Goal: Task Accomplishment & Management: Complete application form

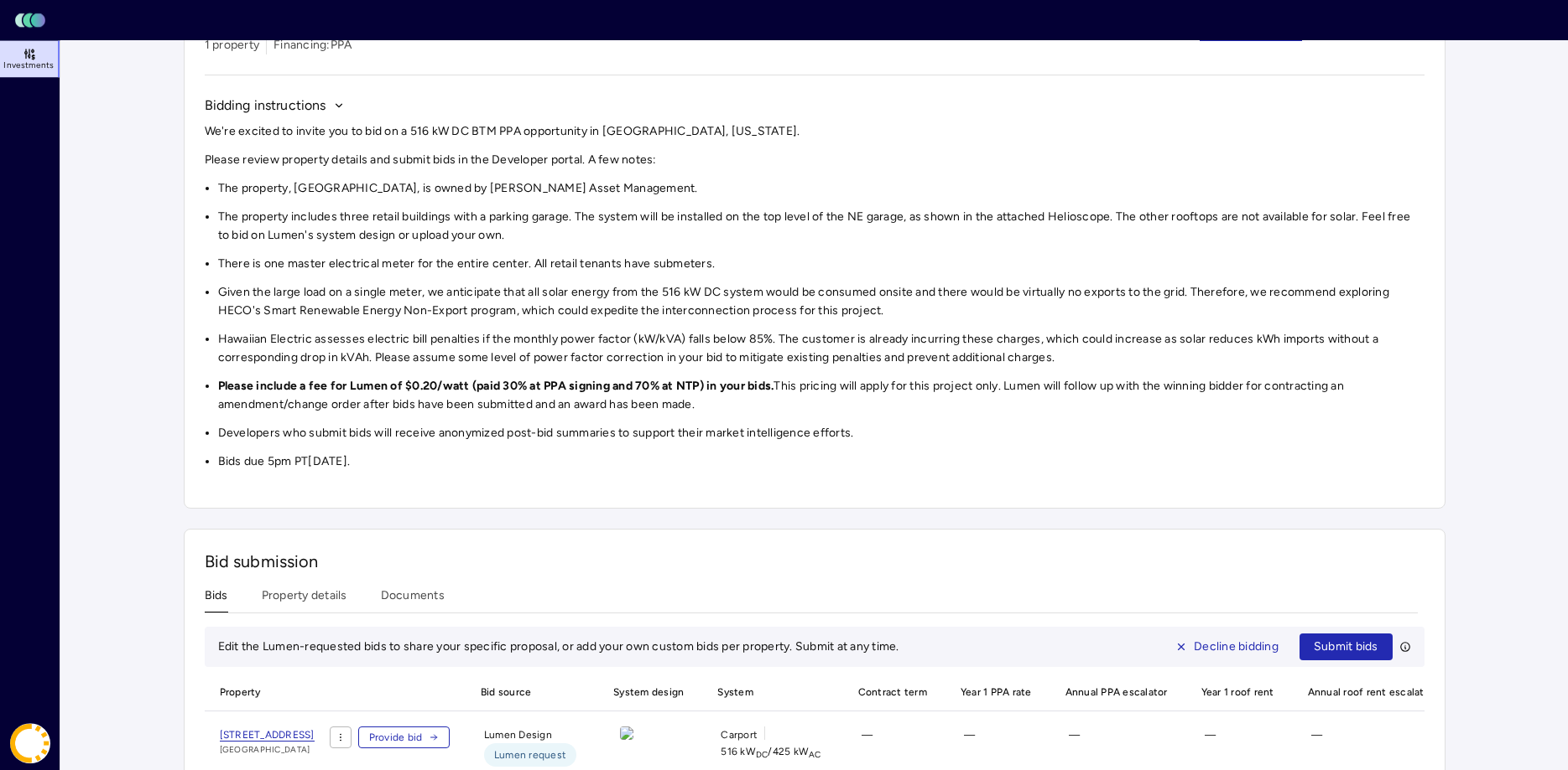
scroll to position [241, 0]
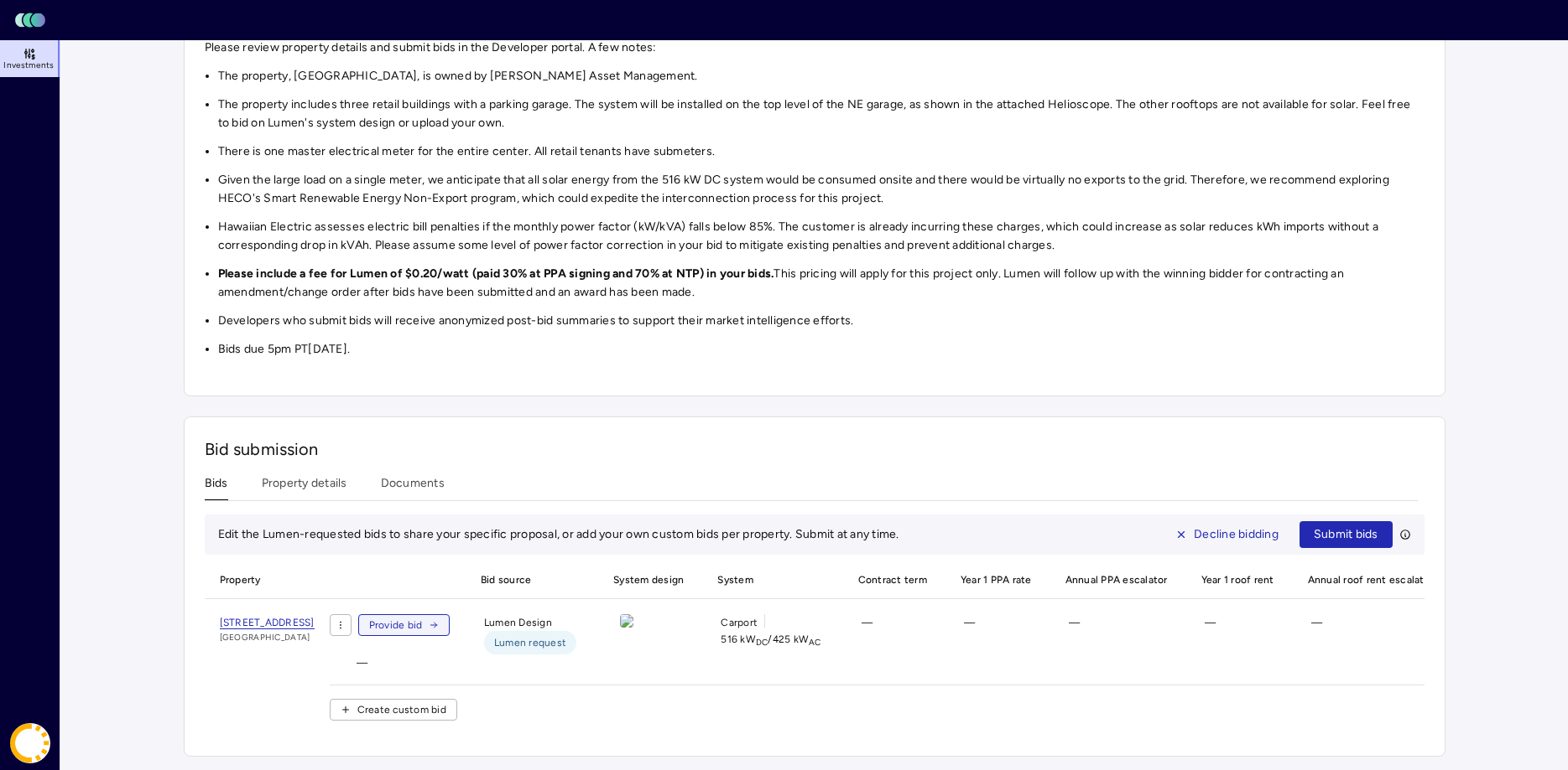
click at [423, 628] on span "Provide bid" at bounding box center [395, 626] width 54 height 17
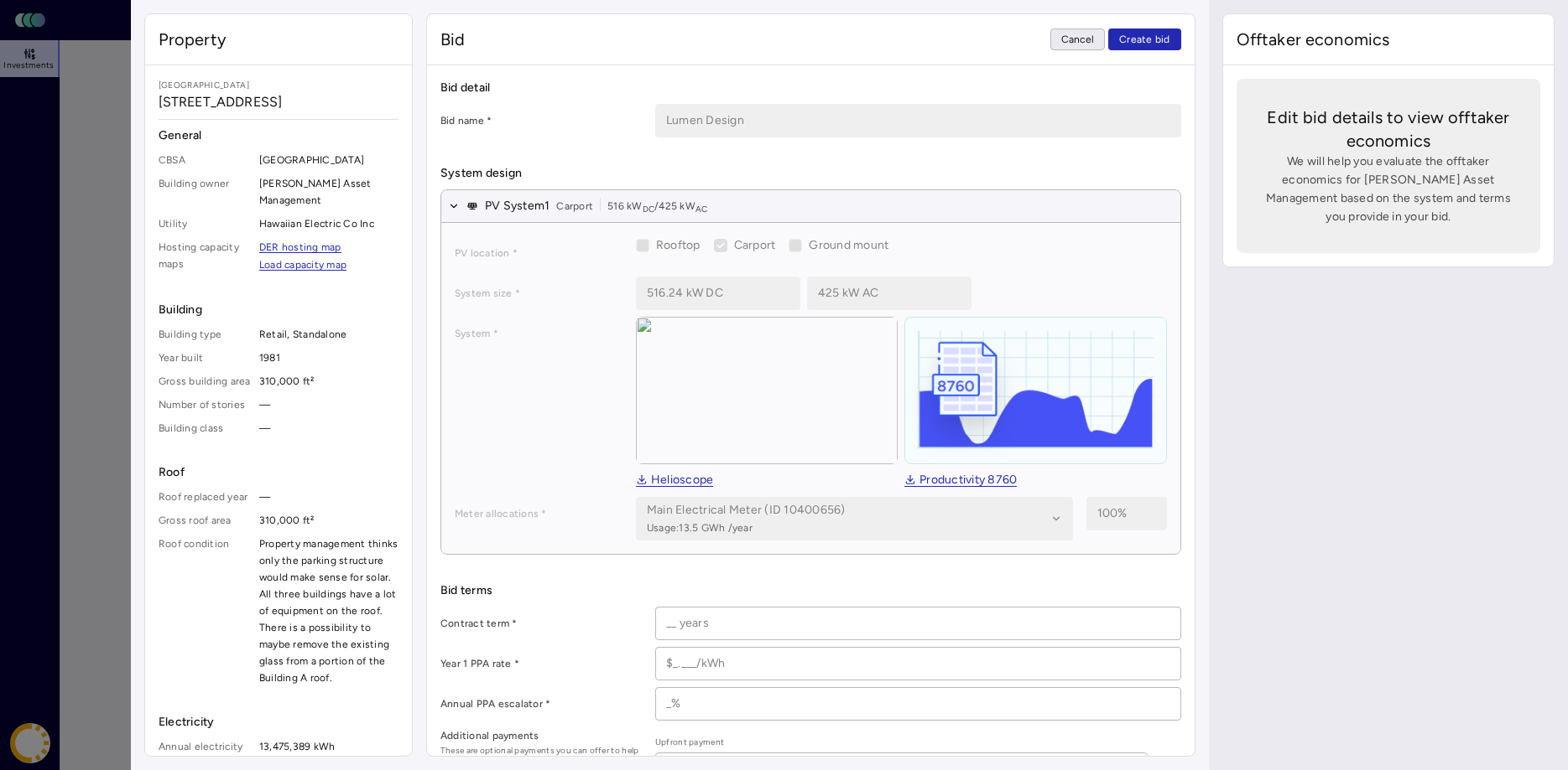
click at [1086, 42] on span "Cancel" at bounding box center [1077, 40] width 33 height 17
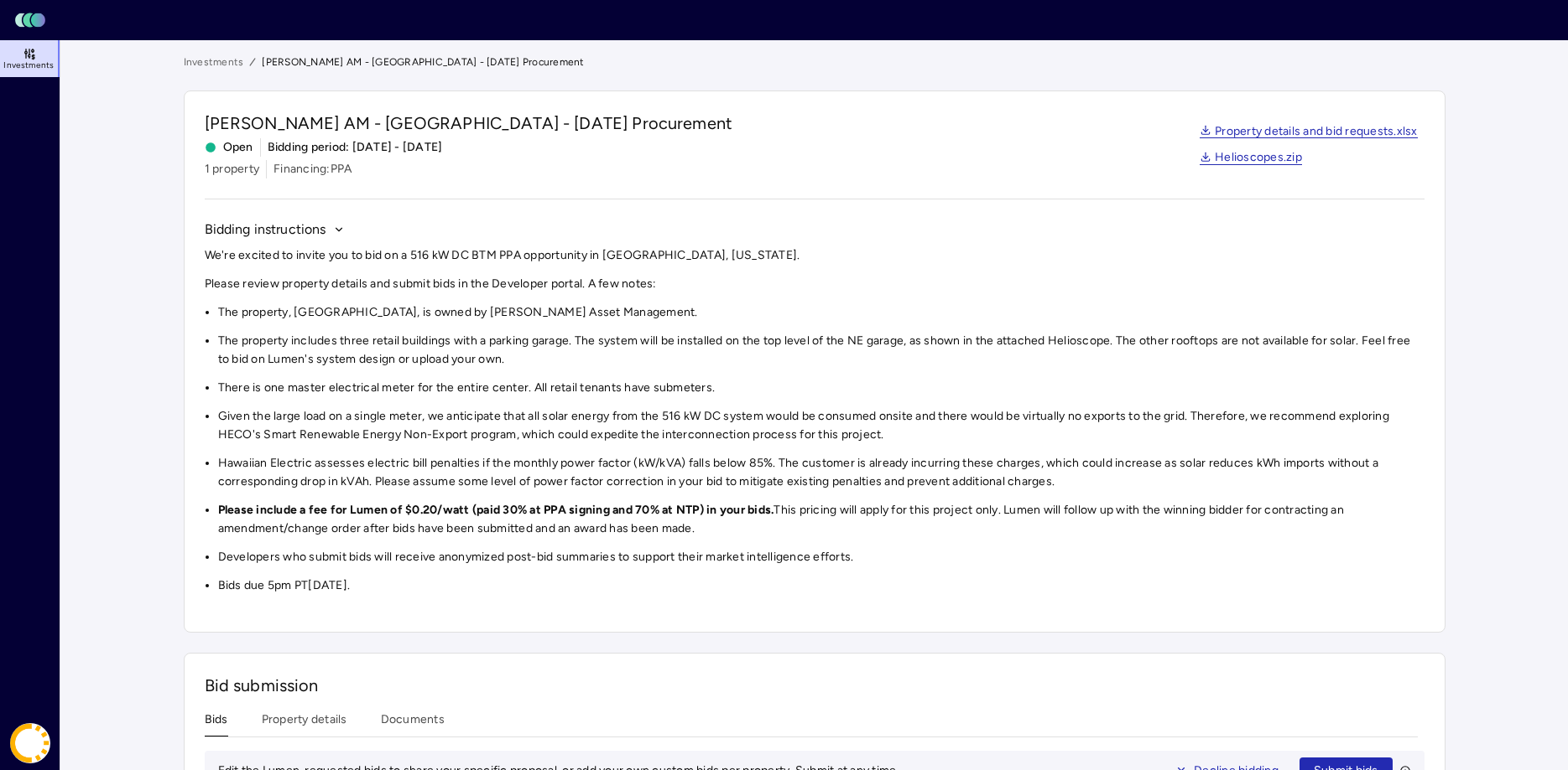
scroll to position [241, 0]
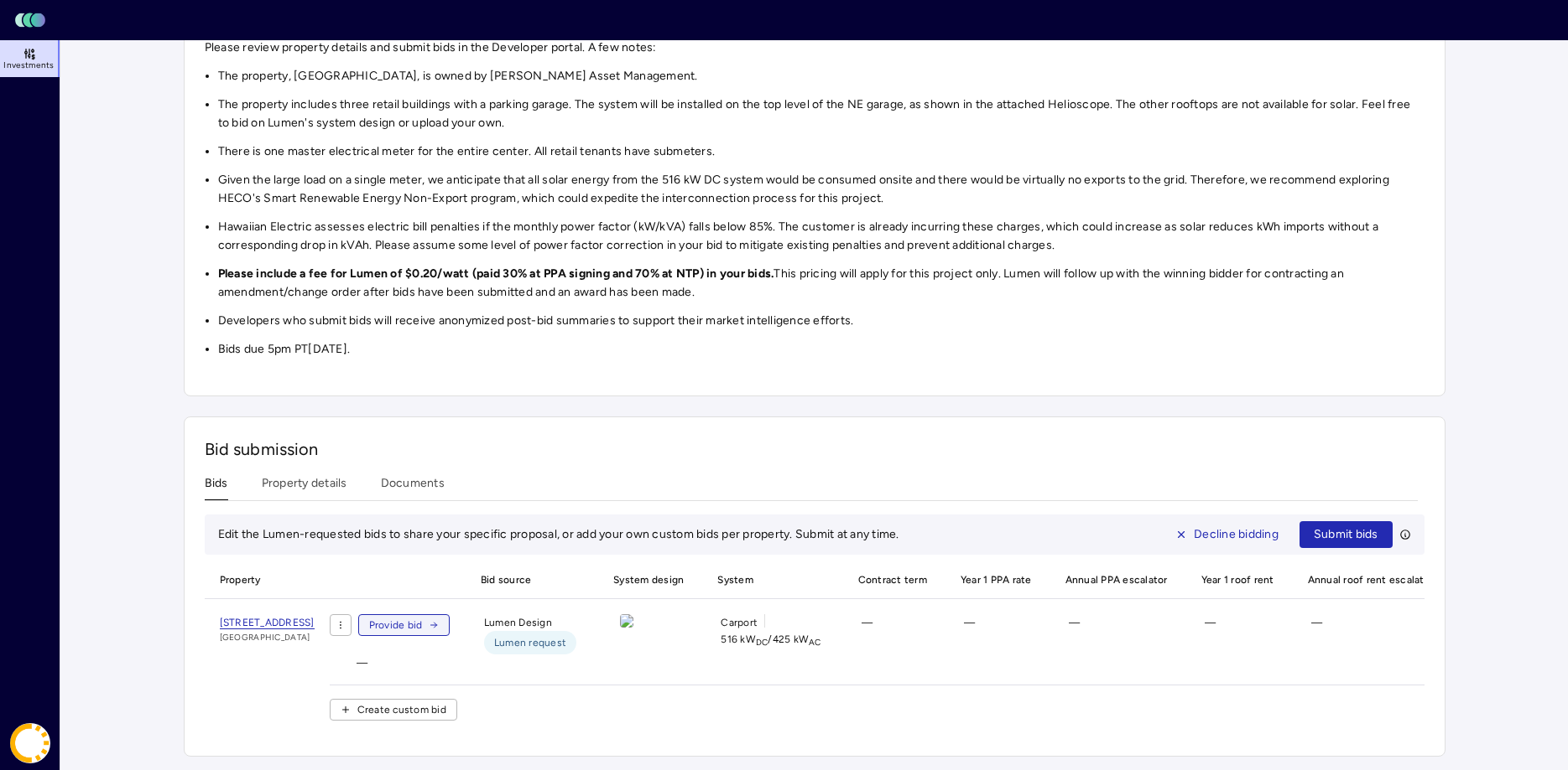
click at [423, 622] on span "Provide bid" at bounding box center [395, 626] width 54 height 17
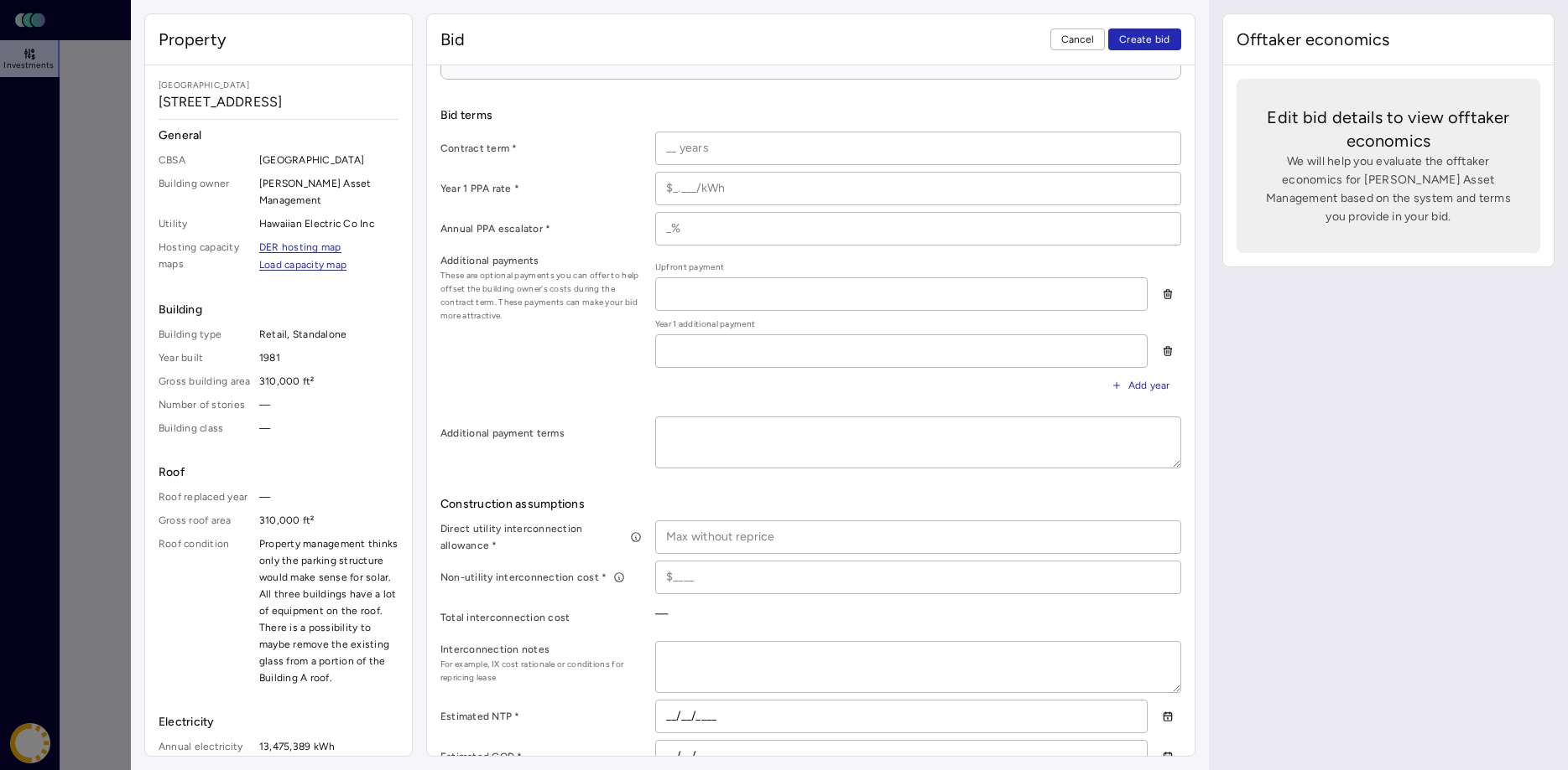
scroll to position [513, 0]
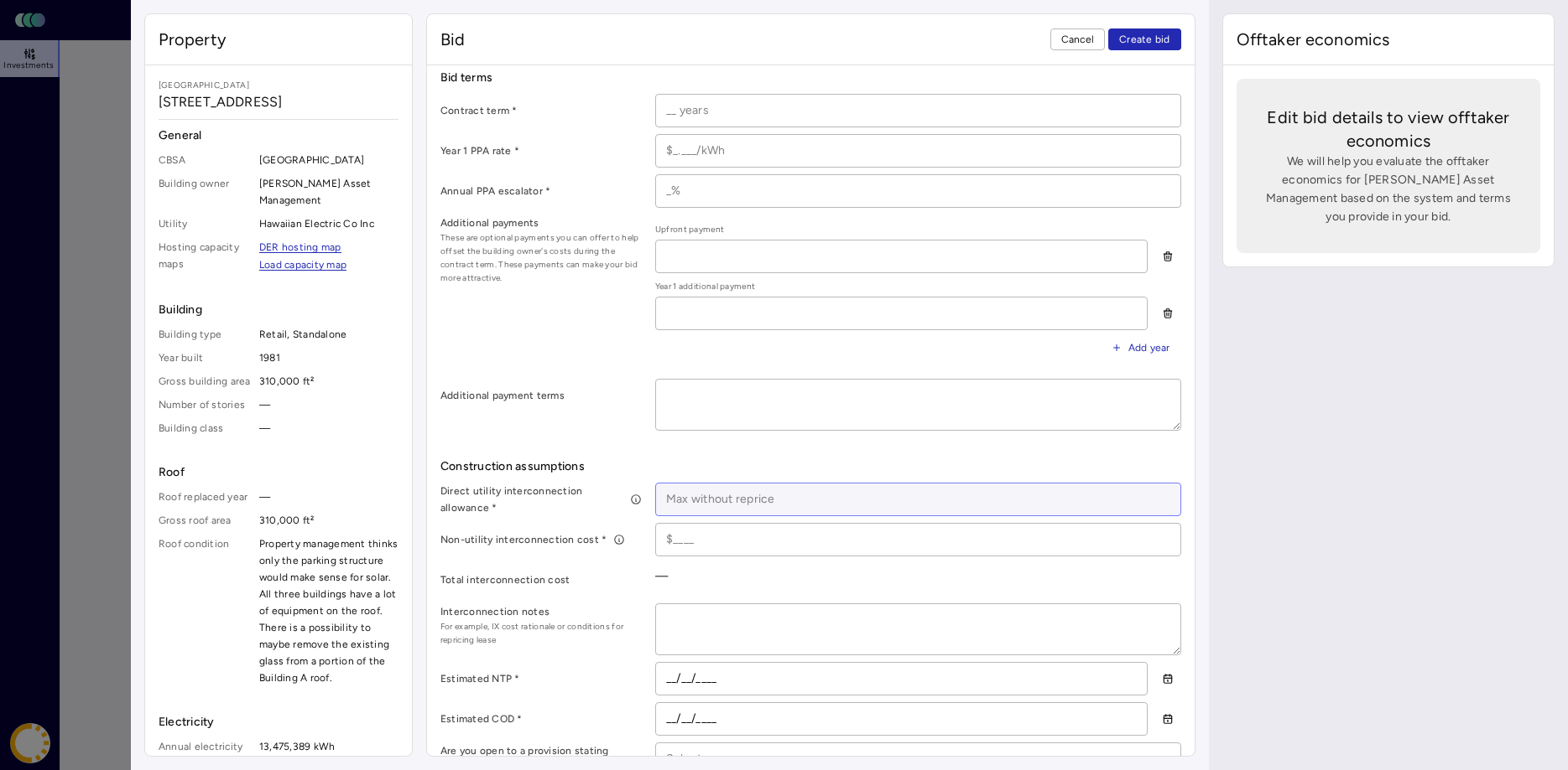
click at [695, 505] on input at bounding box center [917, 500] width 524 height 32
type input "$1"
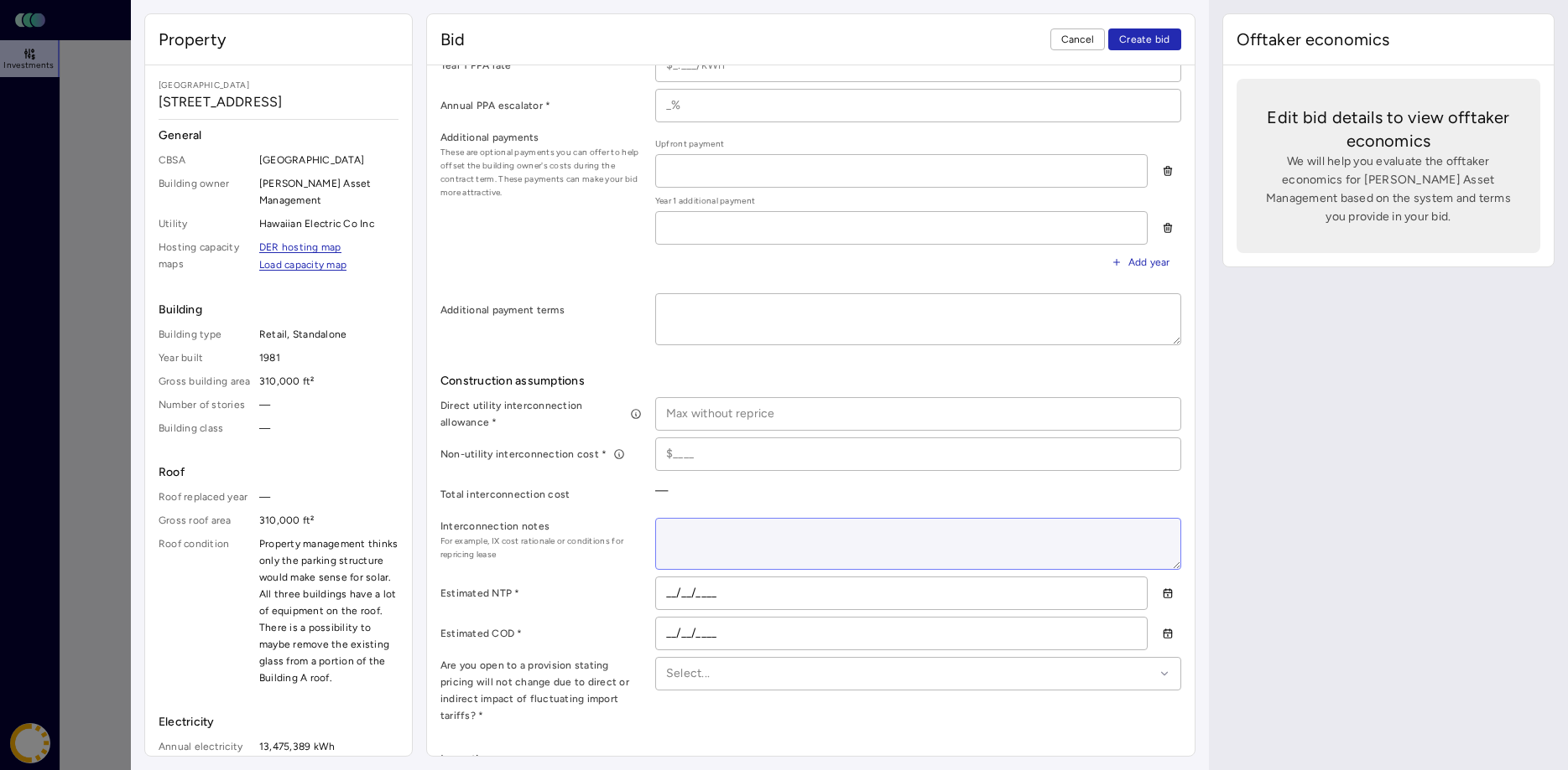
click at [702, 535] on textarea at bounding box center [917, 543] width 524 height 50
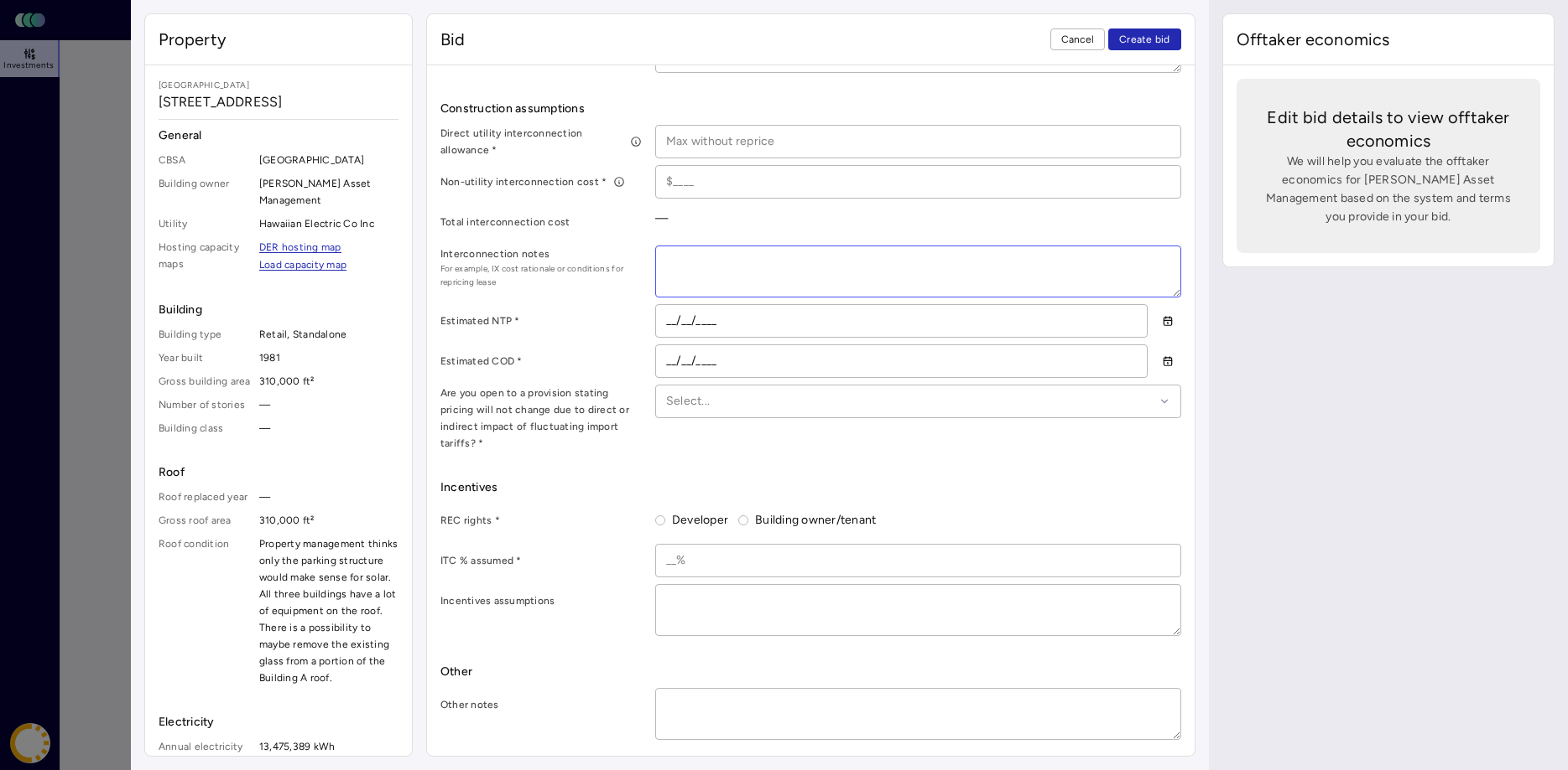
scroll to position [873, 0]
